Goal: Transaction & Acquisition: Subscribe to service/newsletter

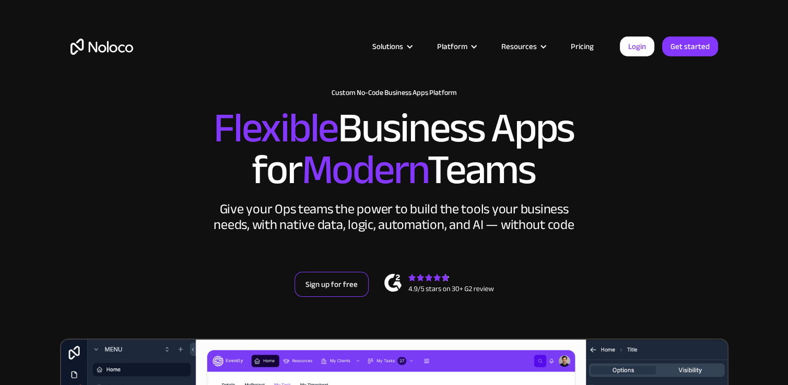
click at [330, 283] on link "Sign up for free" at bounding box center [332, 284] width 74 height 25
